Goal: Information Seeking & Learning: Learn about a topic

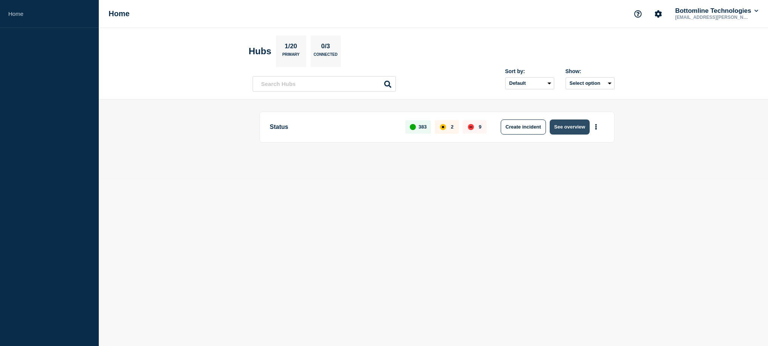
click at [565, 129] on button "See overview" at bounding box center [570, 127] width 40 height 15
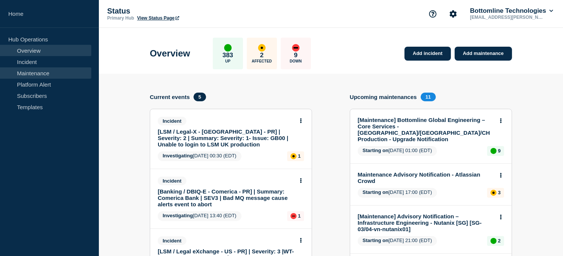
click at [43, 75] on link "Maintenance" at bounding box center [45, 73] width 91 height 11
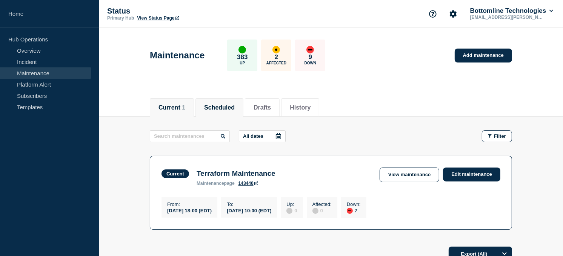
click at [221, 106] on button "Scheduled" at bounding box center [219, 107] width 31 height 7
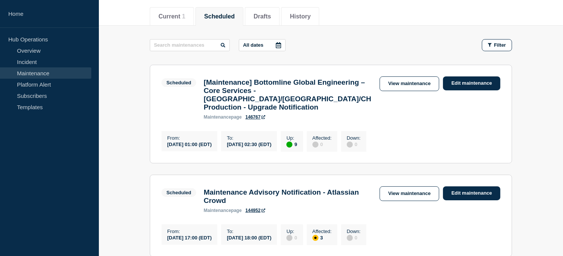
scroll to position [92, 0]
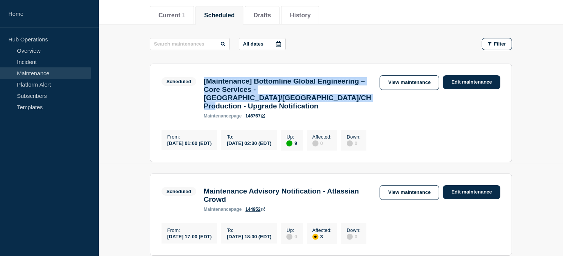
drag, startPoint x: 341, startPoint y: 101, endPoint x: 200, endPoint y: 83, distance: 141.8
click at [200, 83] on div "[Maintenance] Bottomline Global Engineering – Core Services - US/UK/CH Producti…" at bounding box center [288, 97] width 176 height 41
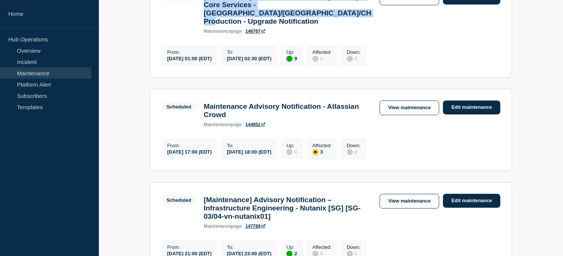
scroll to position [180, 0]
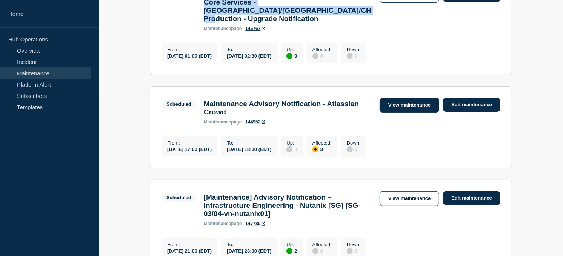
click at [398, 100] on link "View maintenance" at bounding box center [409, 105] width 60 height 15
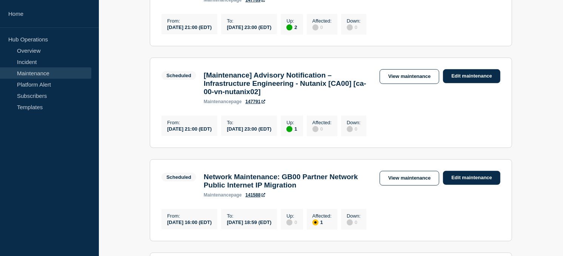
scroll to position [405, 0]
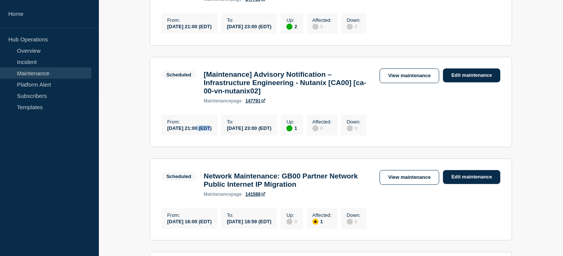
drag, startPoint x: 198, startPoint y: 142, endPoint x: 213, endPoint y: 141, distance: 14.3
click at [212, 131] on div "2025-10-03 21:00 (EDT)" at bounding box center [189, 128] width 45 height 6
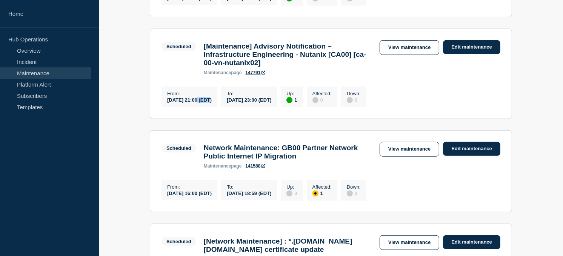
scroll to position [430, 0]
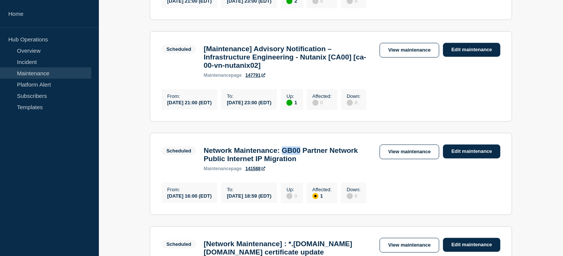
drag, startPoint x: 295, startPoint y: 164, endPoint x: 315, endPoint y: 165, distance: 19.6
click at [315, 163] on h3 "Network Maintenance: GB00 Partner Network Public Internet IP Migration" at bounding box center [288, 155] width 168 height 17
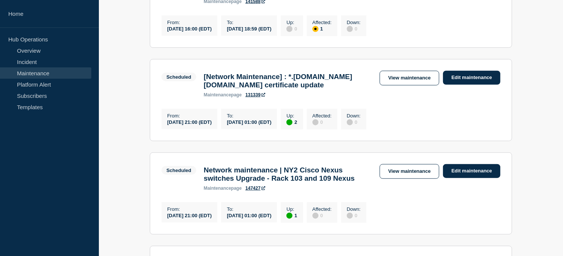
scroll to position [615, 0]
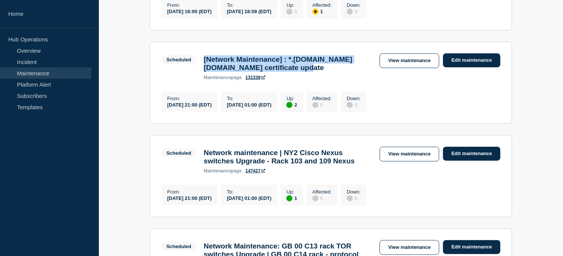
drag, startPoint x: 325, startPoint y: 91, endPoint x: 201, endPoint y: 78, distance: 124.0
click at [201, 78] on div "[Network Maintenance] : *.btbanking.com saas-p.com certificate update maintenan…" at bounding box center [288, 67] width 176 height 25
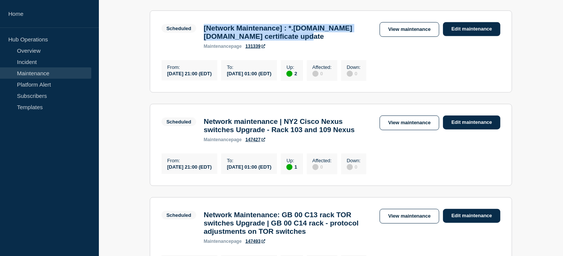
scroll to position [666, 0]
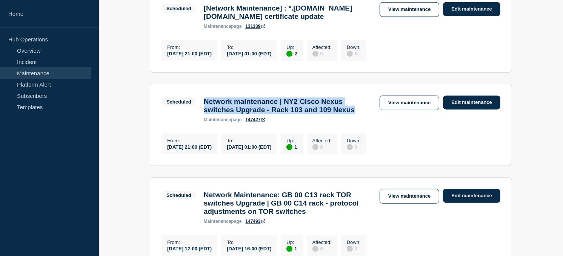
drag, startPoint x: 233, startPoint y: 146, endPoint x: 198, endPoint y: 126, distance: 39.9
click at [198, 123] on div "Scheduled Network maintenance | NY2 Cisco Nexus switches Upgrade - Rack 103 and…" at bounding box center [268, 109] width 214 height 27
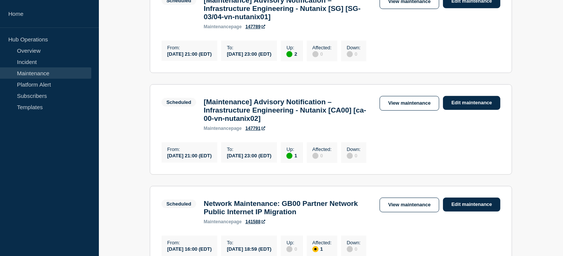
scroll to position [378, 0]
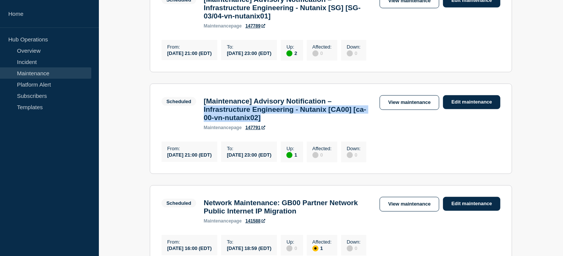
drag, startPoint x: 318, startPoint y: 126, endPoint x: 204, endPoint y: 116, distance: 114.0
click at [204, 116] on h3 "[Maintenance] Advisory Notification – Infrastructure Engineering - Nutanix [CA0…" at bounding box center [288, 109] width 168 height 25
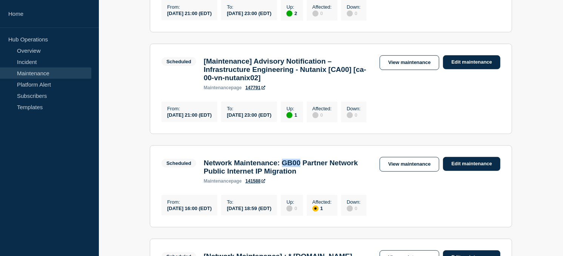
drag, startPoint x: 297, startPoint y: 180, endPoint x: 315, endPoint y: 179, distance: 17.4
click at [315, 176] on h3 "Network Maintenance: GB00 Partner Network Public Internet IP Migration" at bounding box center [288, 167] width 168 height 17
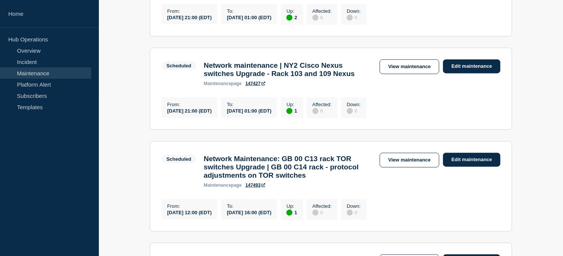
scroll to position [703, 0]
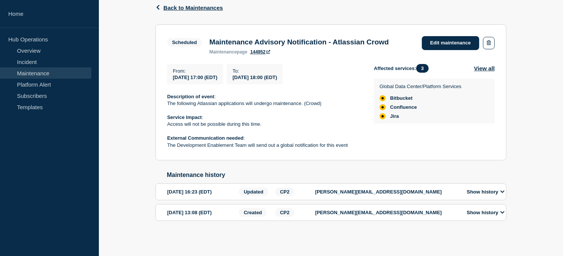
scroll to position [140, 0]
drag, startPoint x: 356, startPoint y: 142, endPoint x: 163, endPoint y: 141, distance: 192.7
click at [163, 141] on section "Scheduled Maintenance Advisory Notification - Atlassian Crowd maintenance page …" at bounding box center [330, 93] width 351 height 137
drag, startPoint x: 163, startPoint y: 141, endPoint x: 302, endPoint y: 135, distance: 139.7
click at [302, 135] on p "External Communication needed :" at bounding box center [264, 138] width 195 height 7
